Goal: Task Accomplishment & Management: Manage account settings

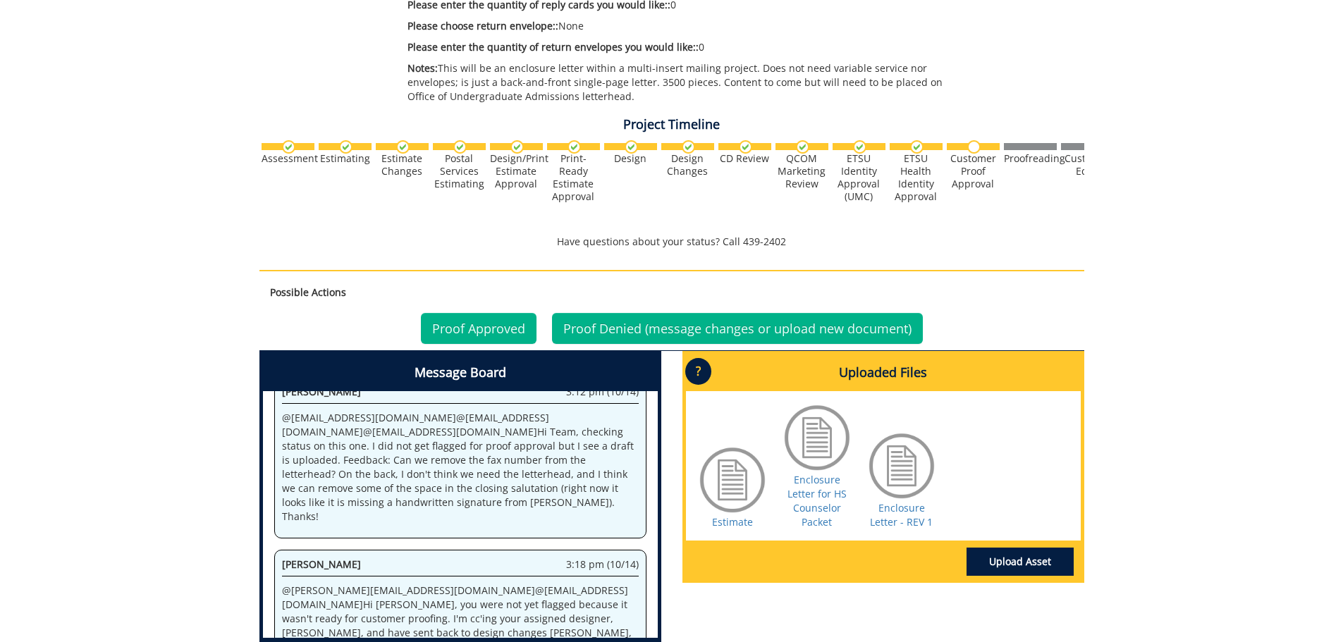
scroll to position [776, 0]
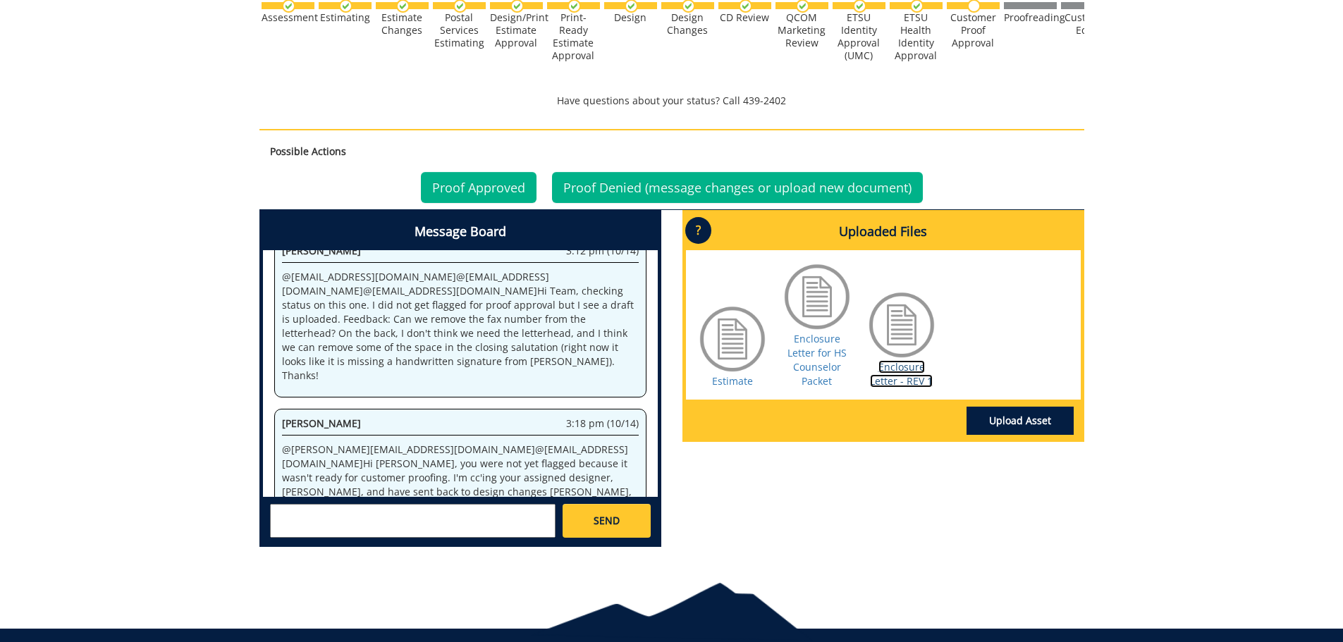
click at [882, 381] on link "Enclosure Letter - REV 1" at bounding box center [901, 373] width 63 height 27
click at [375, 525] on textarea at bounding box center [413, 521] width 286 height 34
click at [371, 534] on small "[EMAIL_ADDRESS][DOMAIN_NAME]" at bounding box center [441, 532] width 140 height 11
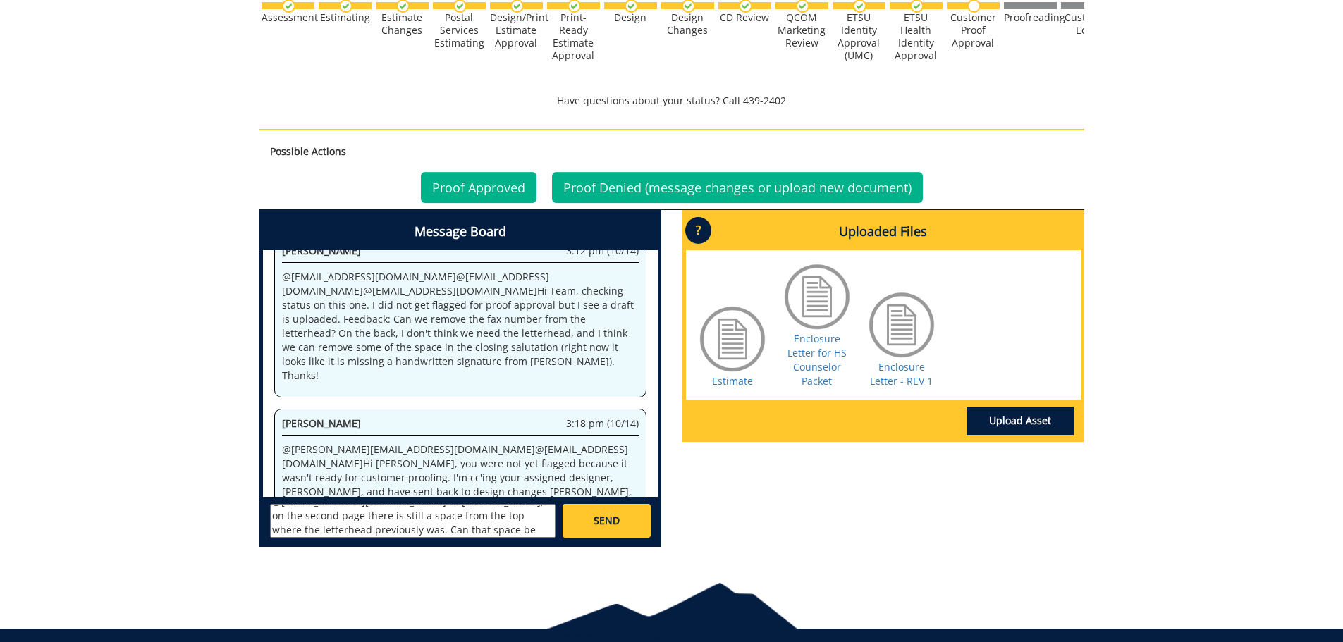
scroll to position [25, 0]
type textarea "@[EMAIL_ADDRESS][DOMAIN_NAME] Hi [PERSON_NAME], on the second page there is sti…"
click at [601, 530] on link "SEND" at bounding box center [606, 521] width 87 height 34
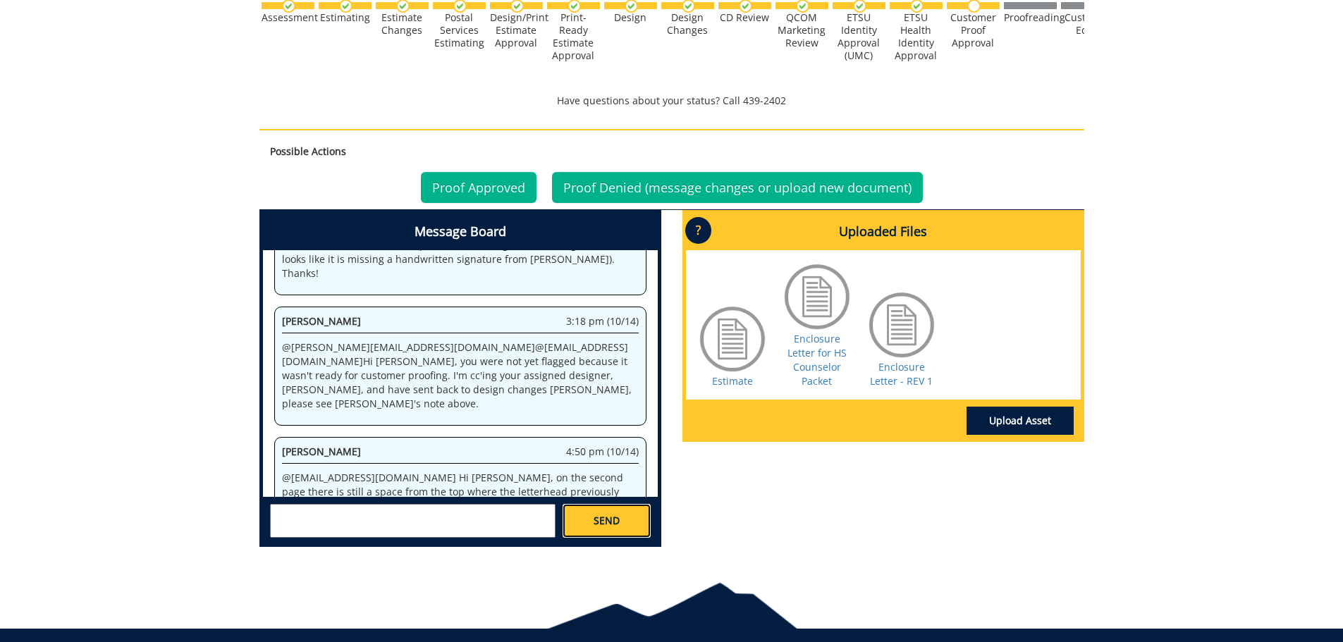
scroll to position [1858, 0]
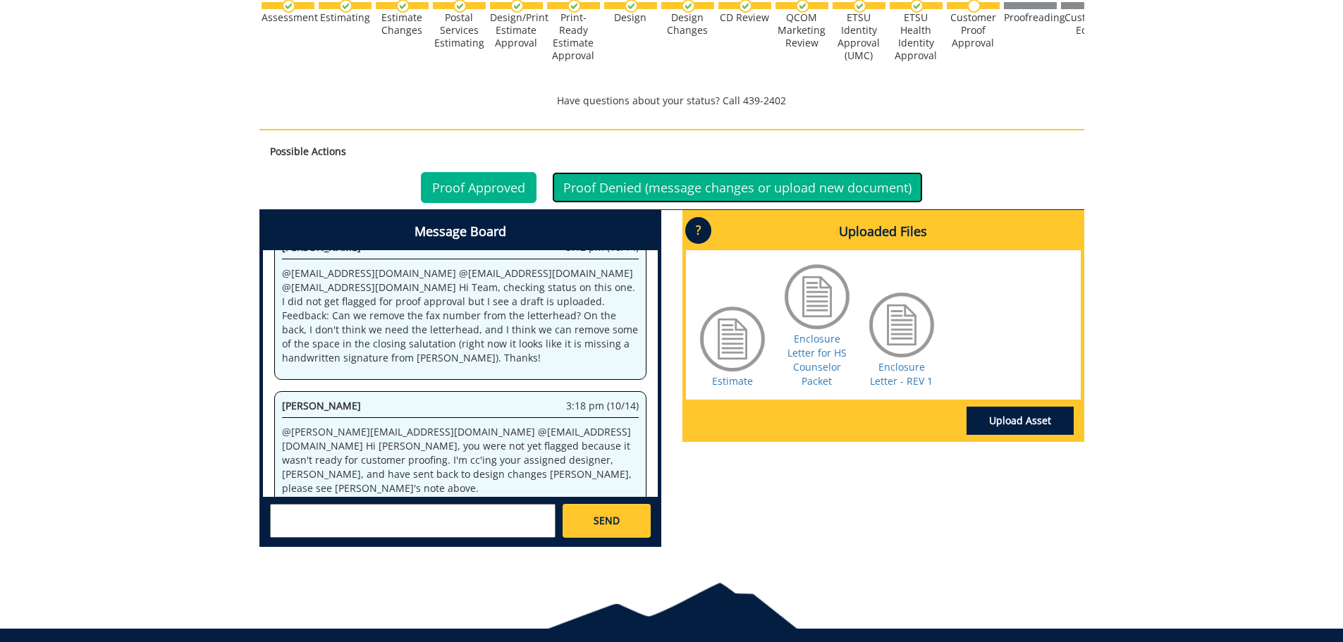
click at [627, 192] on link "Proof Denied (message changes or upload new document)" at bounding box center [737, 187] width 371 height 31
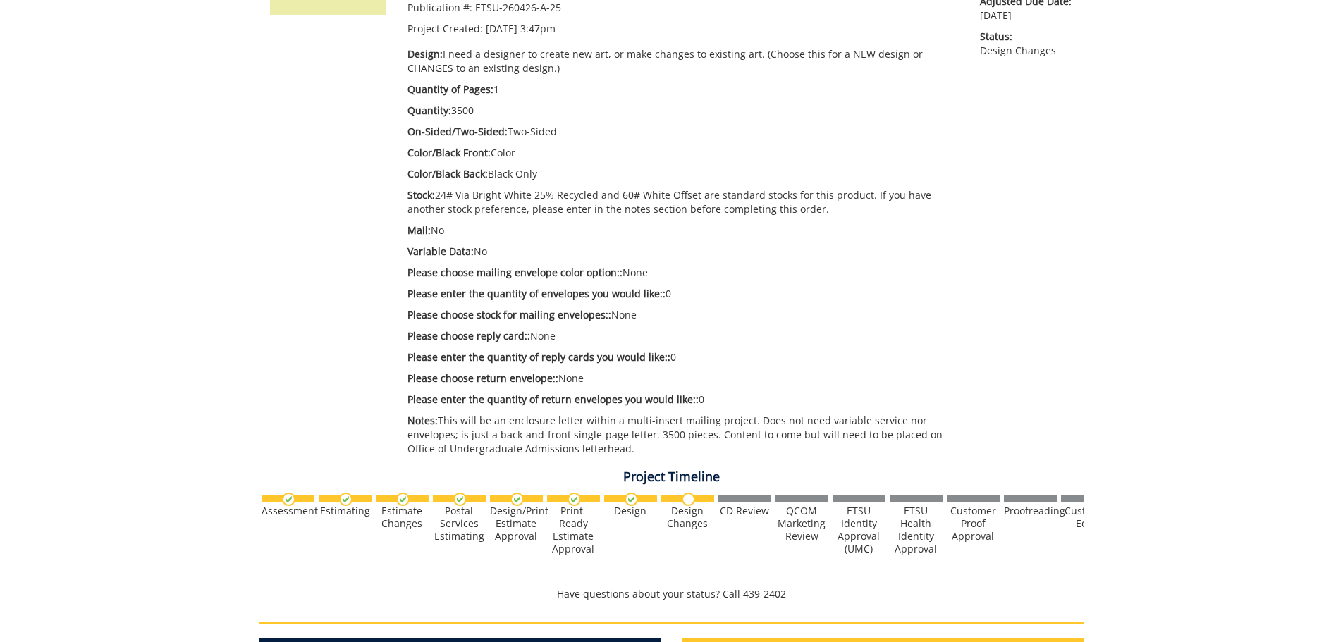
scroll to position [353, 0]
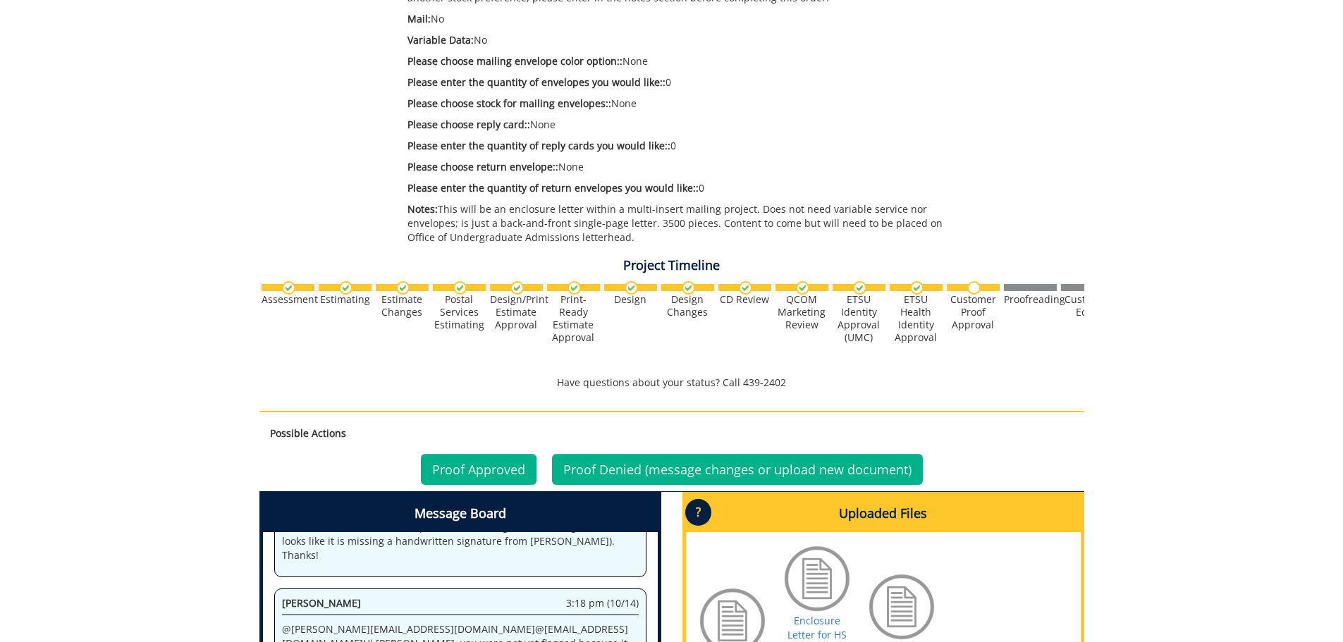
scroll to position [776, 0]
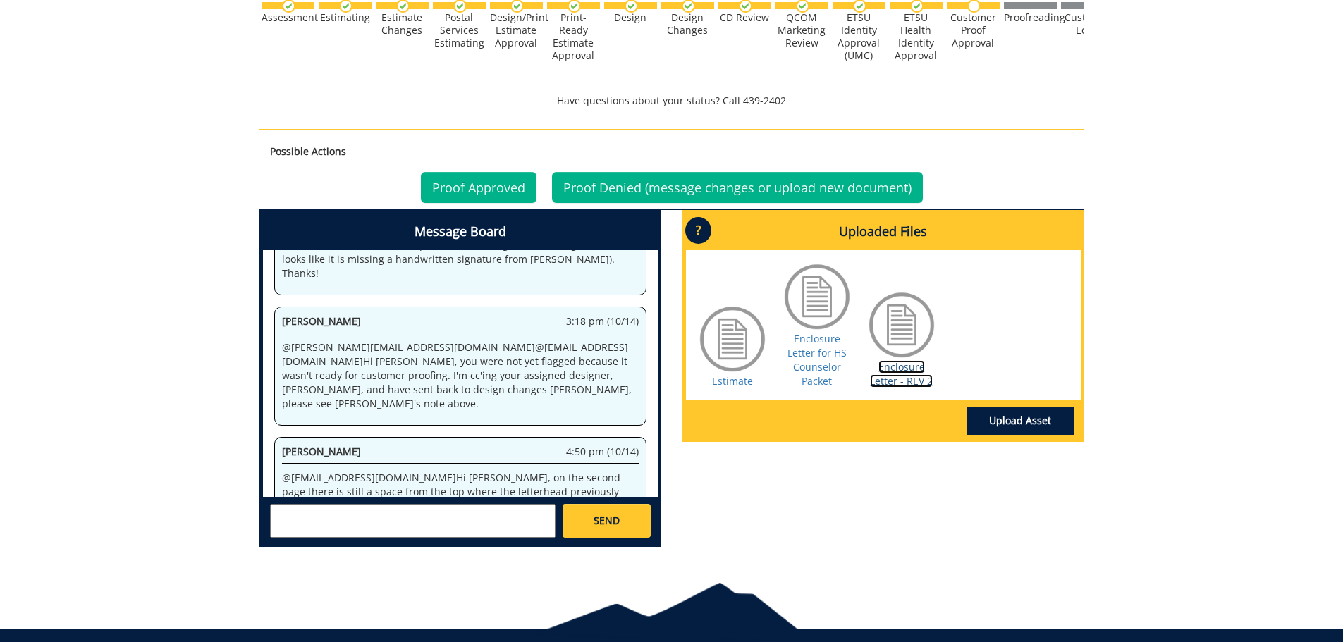
click at [911, 379] on link "Enclosure Letter - REV 2" at bounding box center [901, 373] width 63 height 27
click at [491, 182] on link "Proof Approved" at bounding box center [479, 187] width 116 height 31
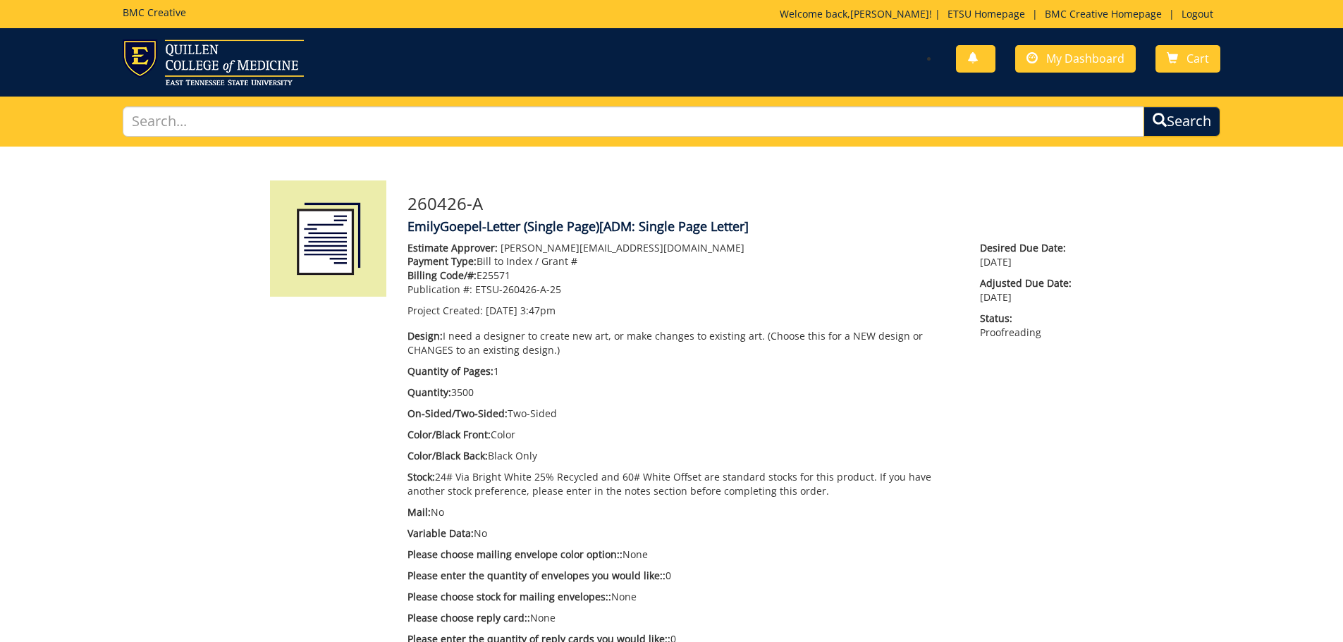
scroll to position [463, 0]
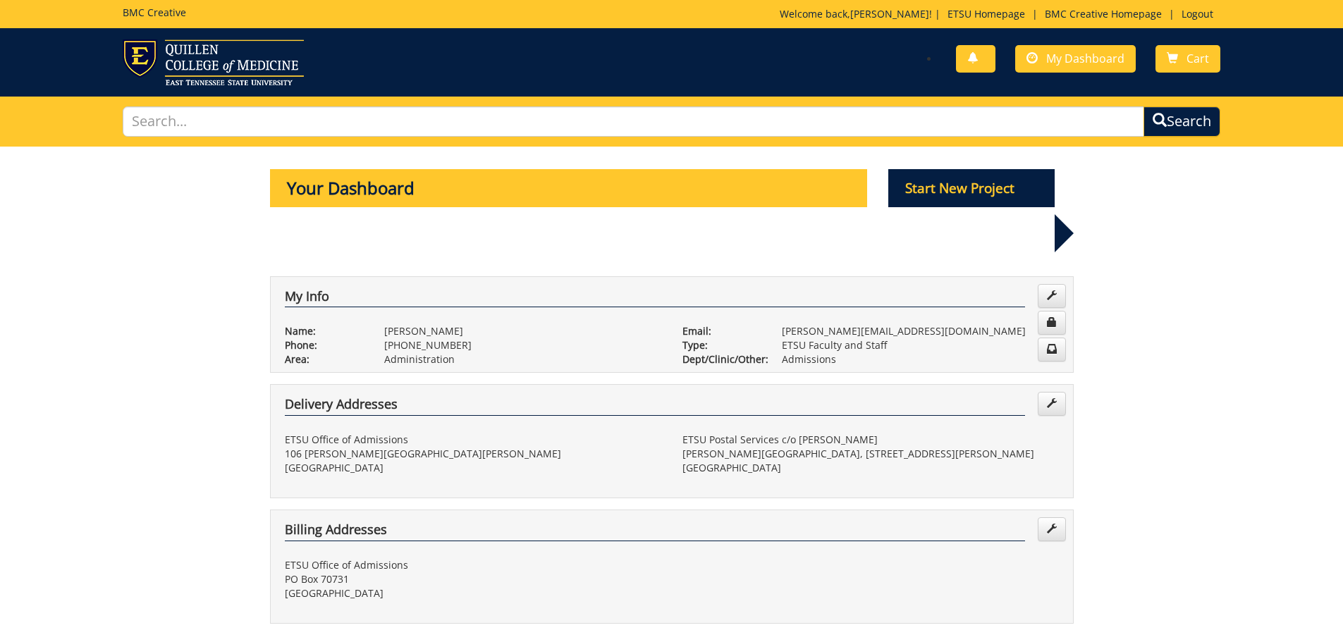
scroll to position [635, 0]
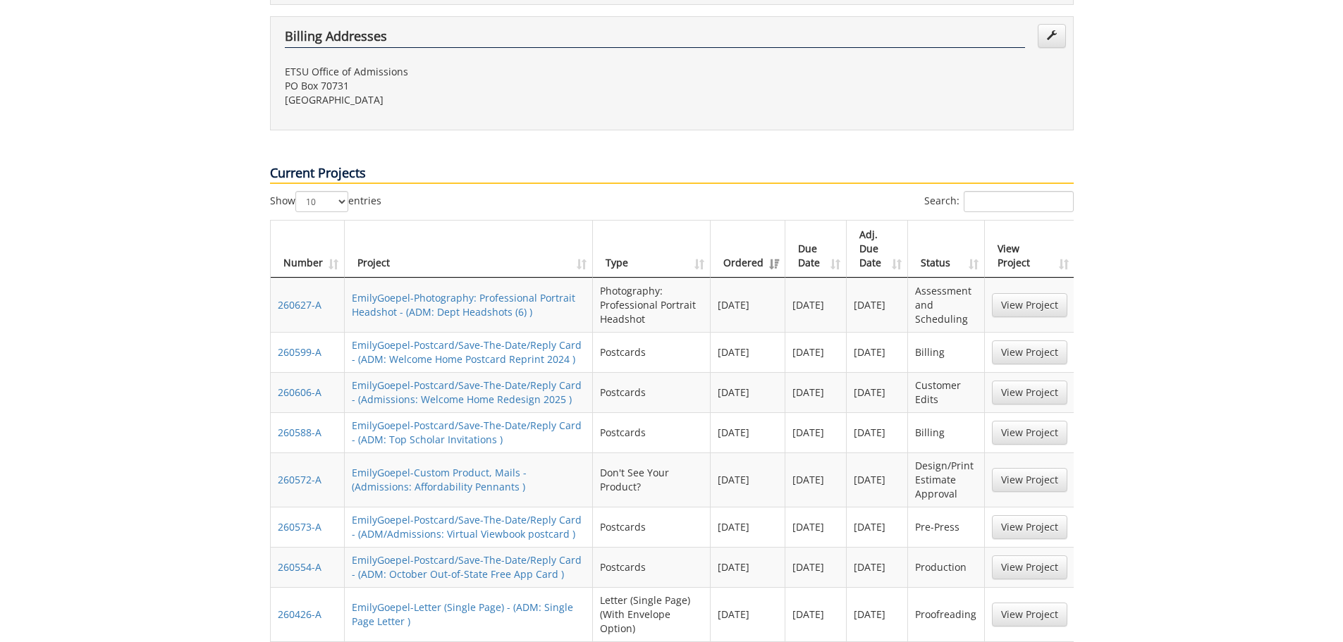
scroll to position [635, 0]
